Goal: Task Accomplishment & Management: Complete application form

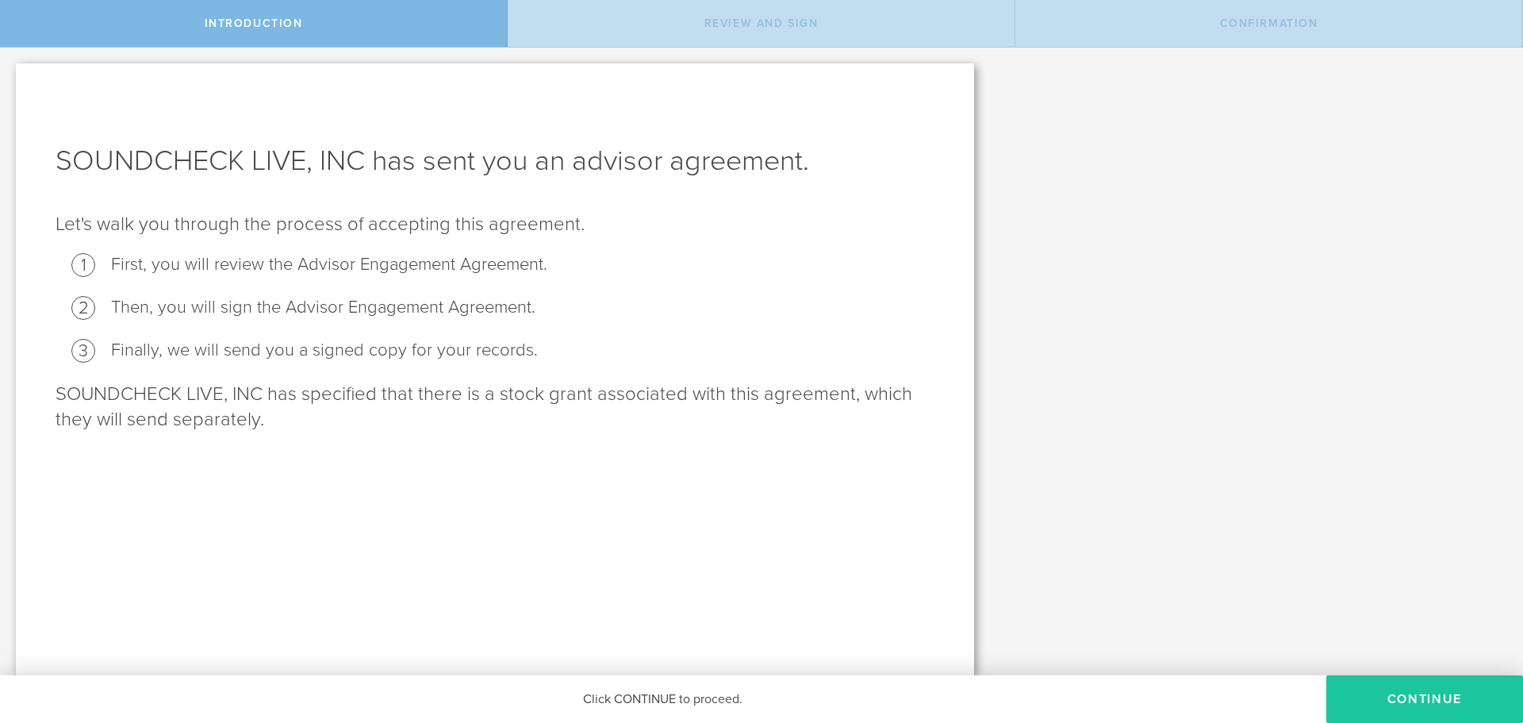
click at [1363, 690] on button "Continue" at bounding box center [1425, 699] width 197 height 48
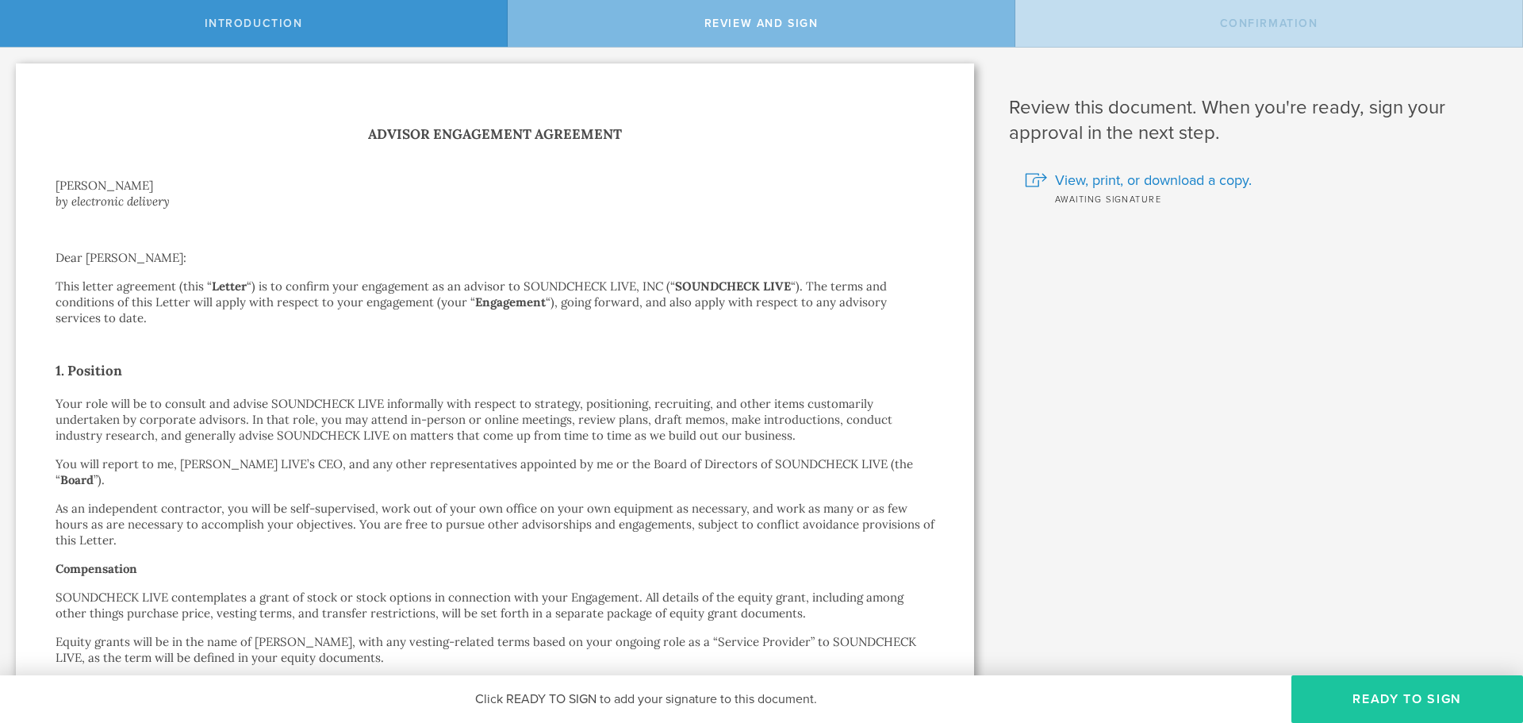
click at [1354, 704] on button "Ready to Sign" at bounding box center [1408, 699] width 232 height 48
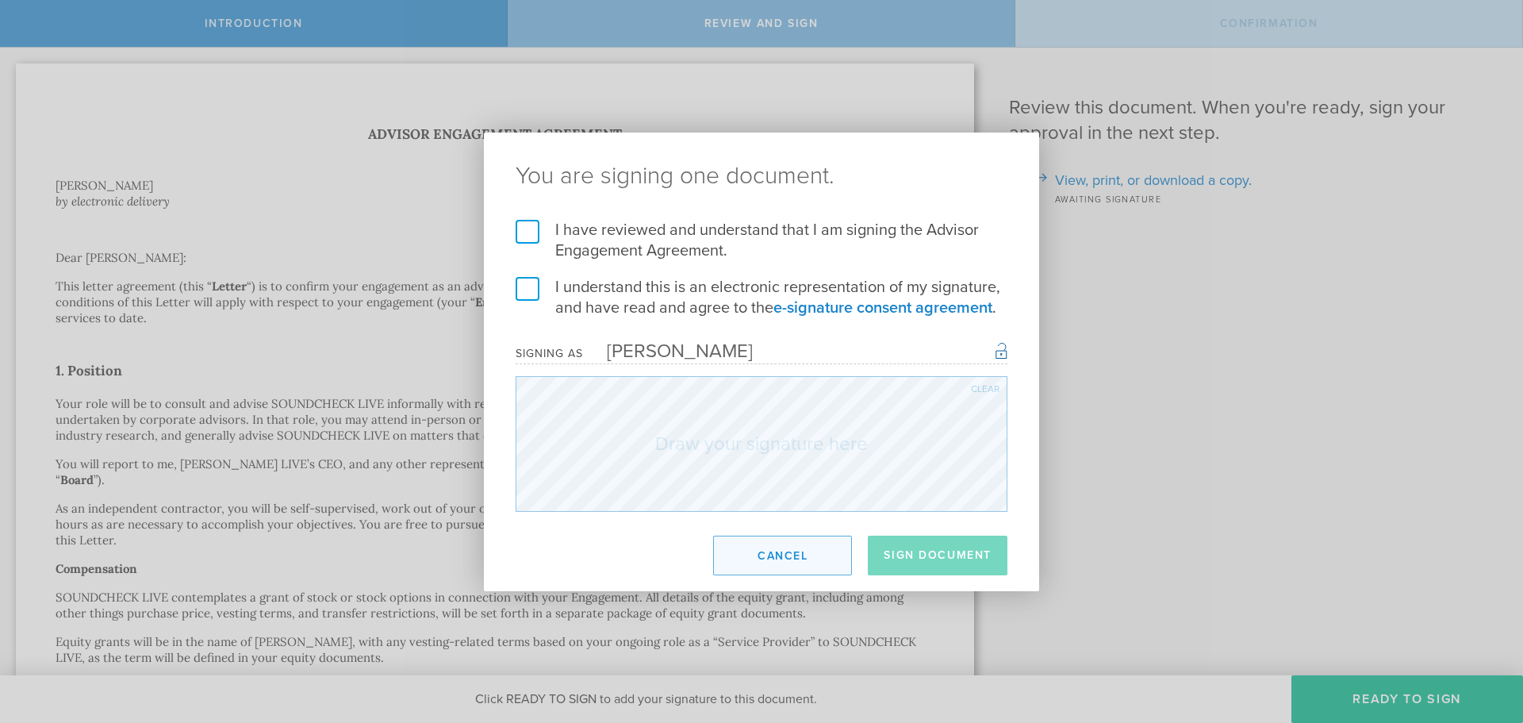
click at [802, 549] on button "Cancel" at bounding box center [782, 556] width 139 height 40
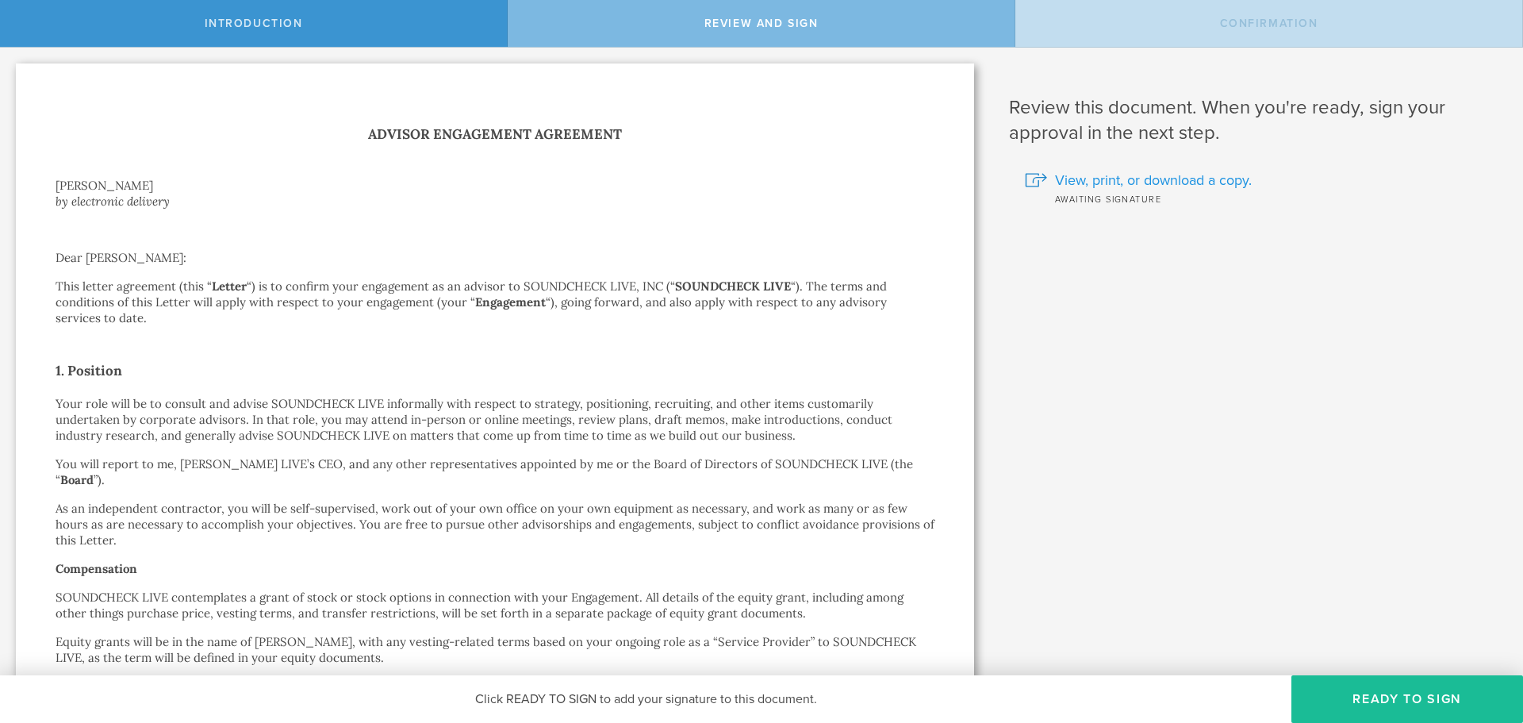
click at [1122, 179] on span "View, print, or download a copy." at bounding box center [1153, 180] width 197 height 21
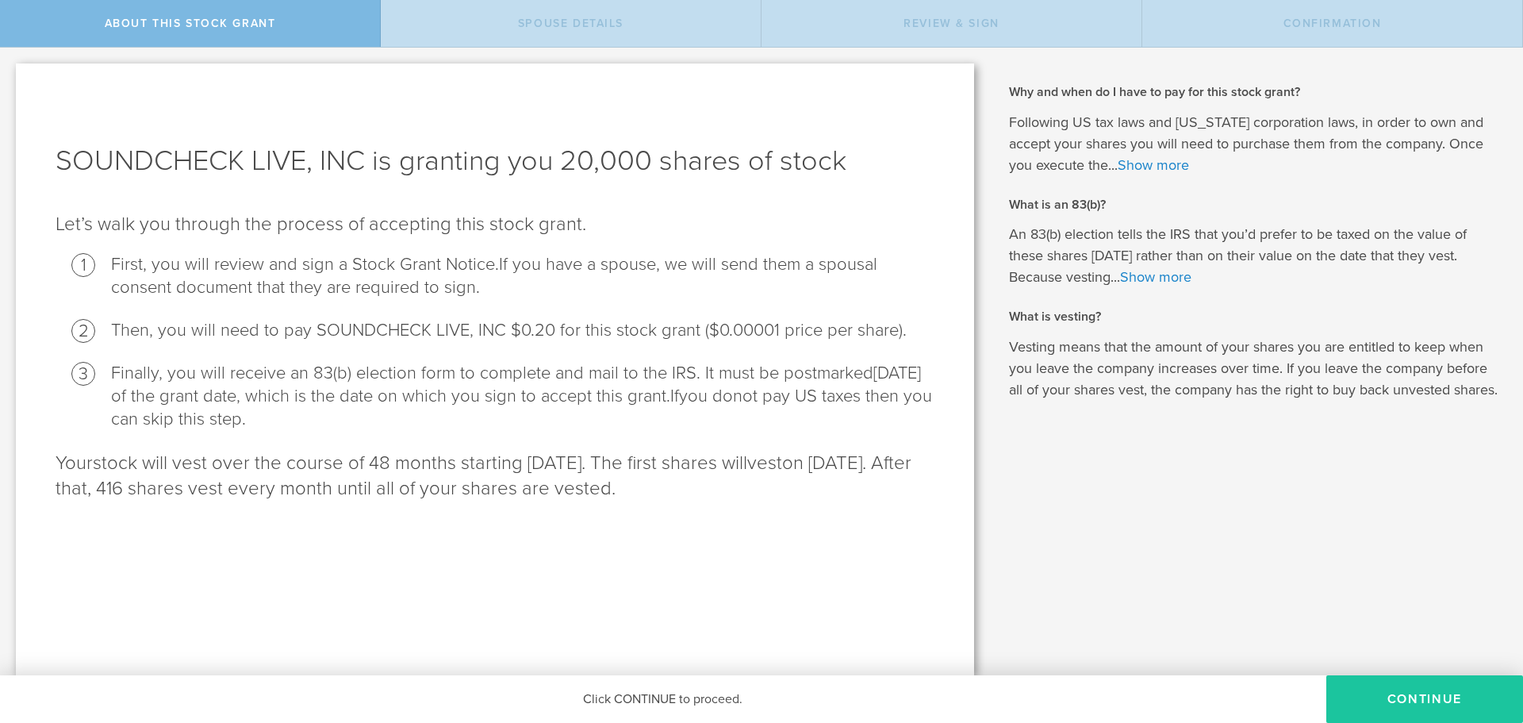
click at [1415, 707] on button "CONTINUE" at bounding box center [1425, 699] width 197 height 48
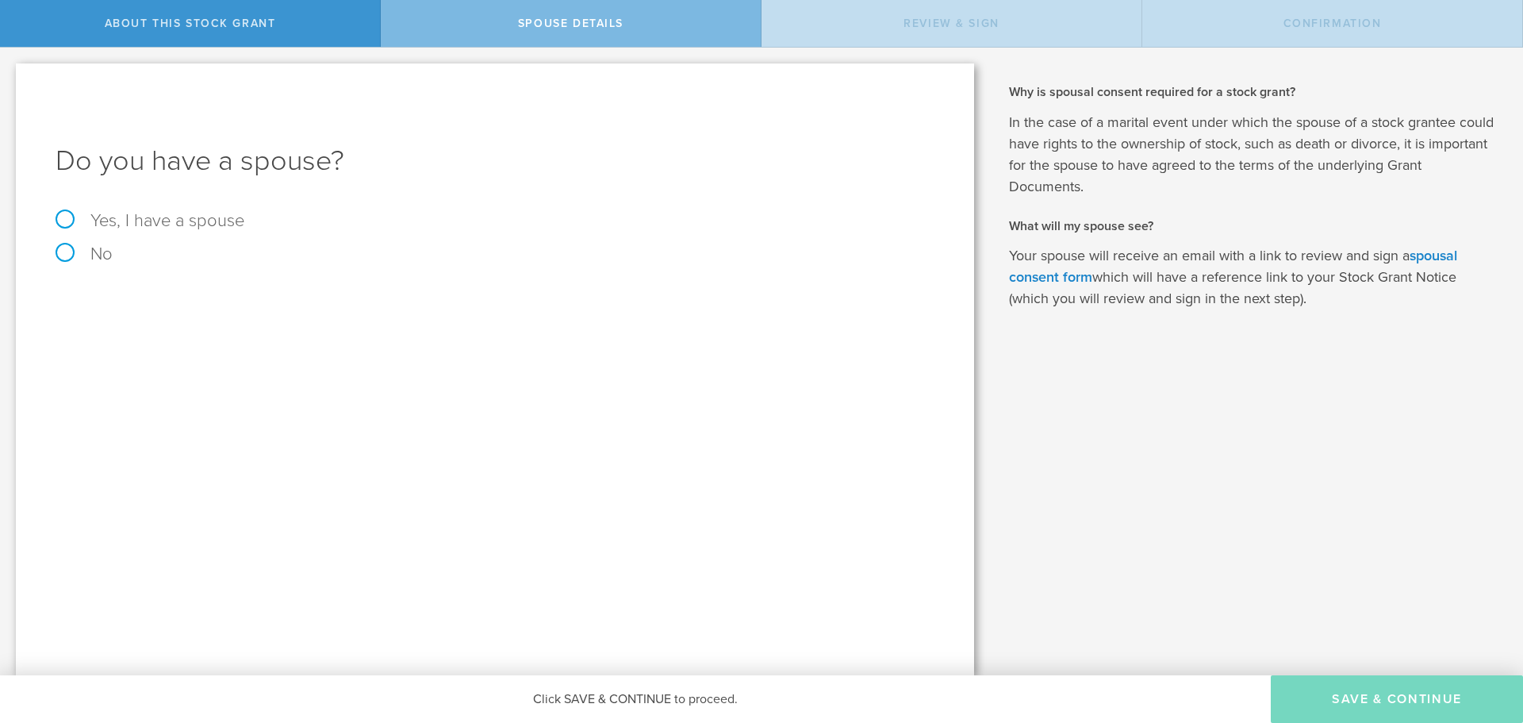
click at [67, 260] on label "No" at bounding box center [495, 253] width 879 height 17
click at [10, 73] on input "No" at bounding box center [5, 60] width 10 height 25
radio input "true"
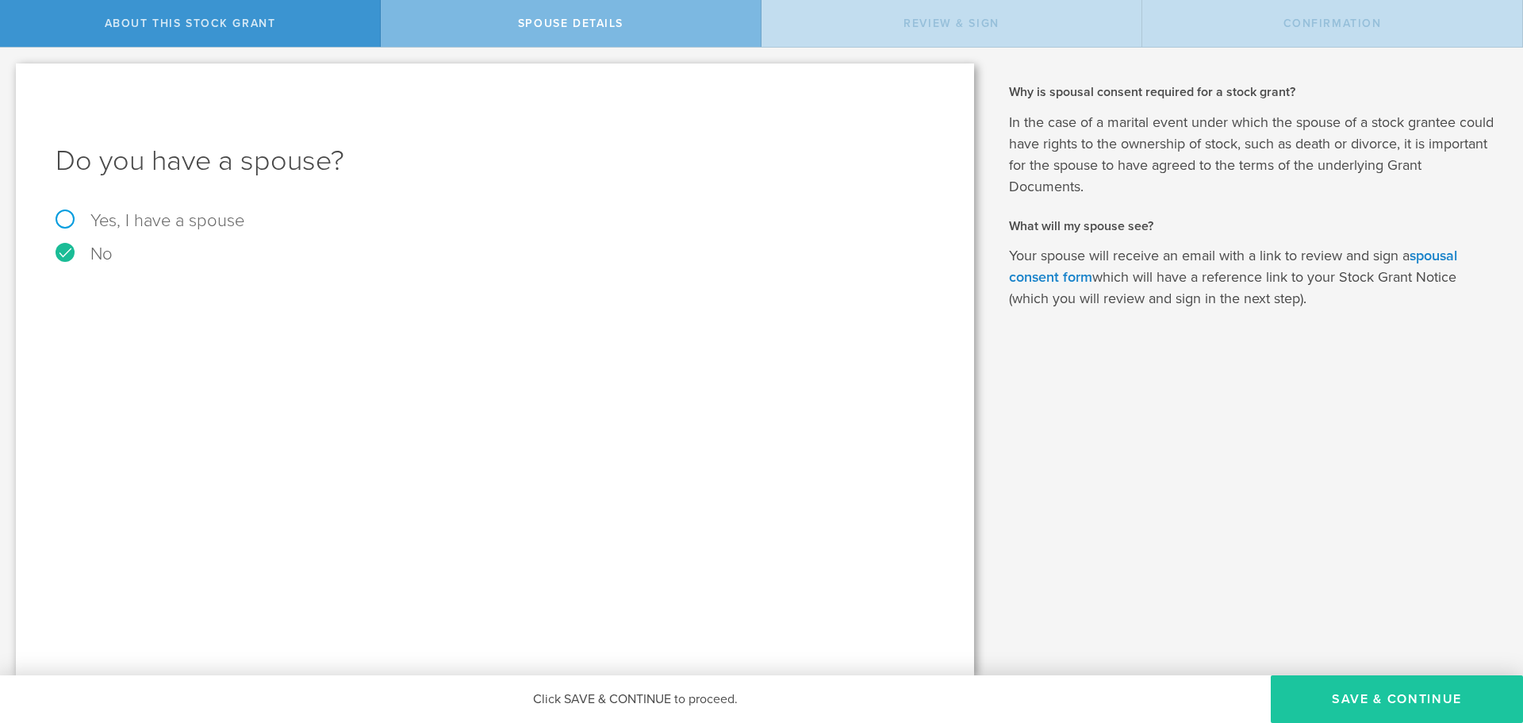
click at [1439, 705] on button "Save & Continue" at bounding box center [1397, 699] width 252 height 48
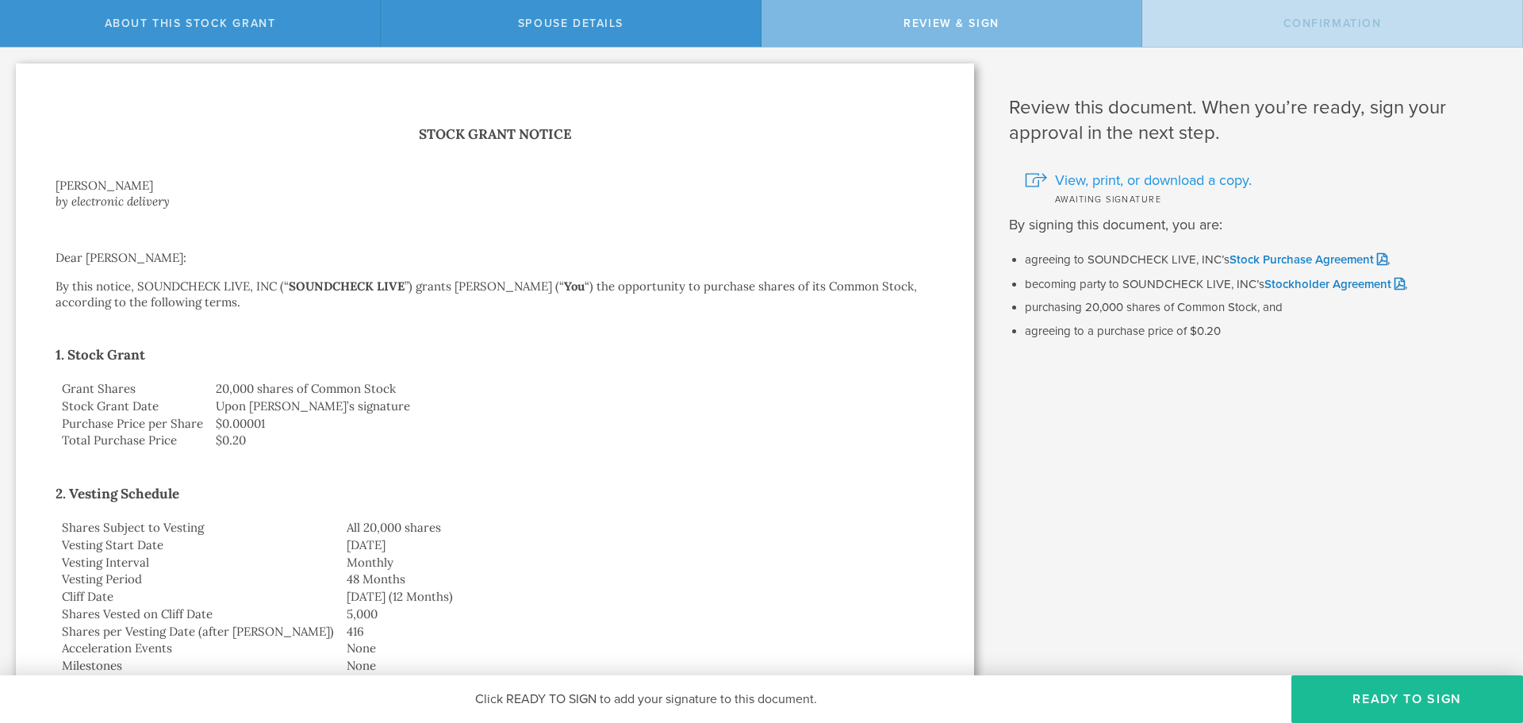
click at [1123, 176] on span "View, print, or download a copy." at bounding box center [1153, 180] width 197 height 21
